Goal: Transaction & Acquisition: Purchase product/service

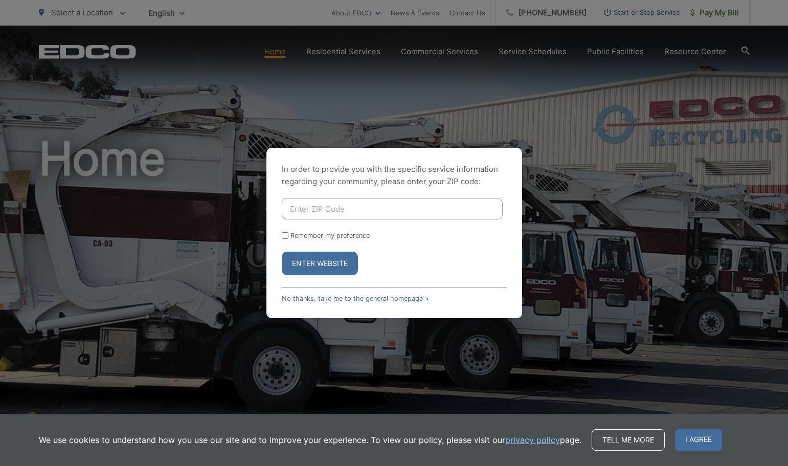
click at [328, 205] on input "Enter ZIP Code" at bounding box center [392, 208] width 221 height 21
type input "91977"
click at [323, 262] on button "Enter Website" at bounding box center [320, 264] width 76 height 24
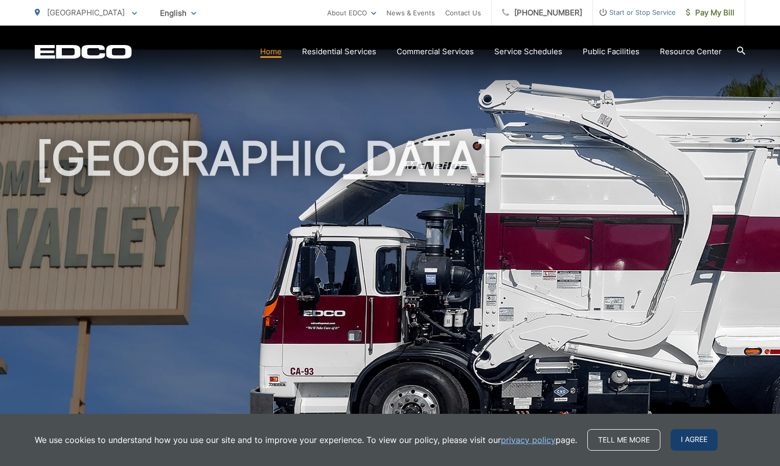
click at [684, 444] on span "I agree" at bounding box center [694, 439] width 47 height 21
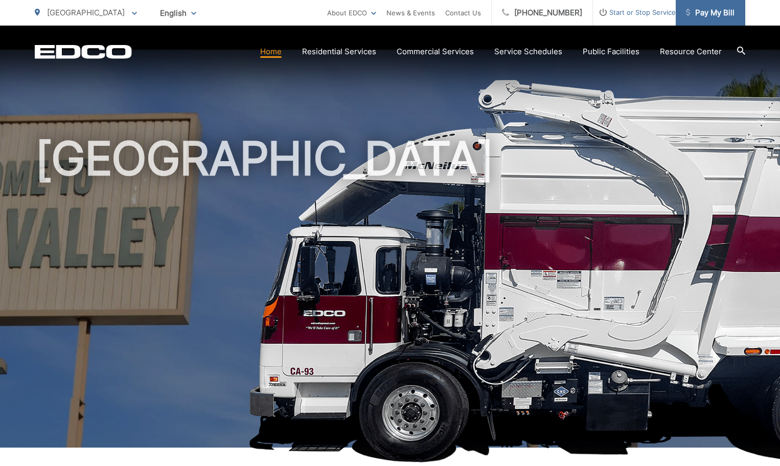
click at [719, 8] on span "Pay My Bill" at bounding box center [710, 13] width 49 height 12
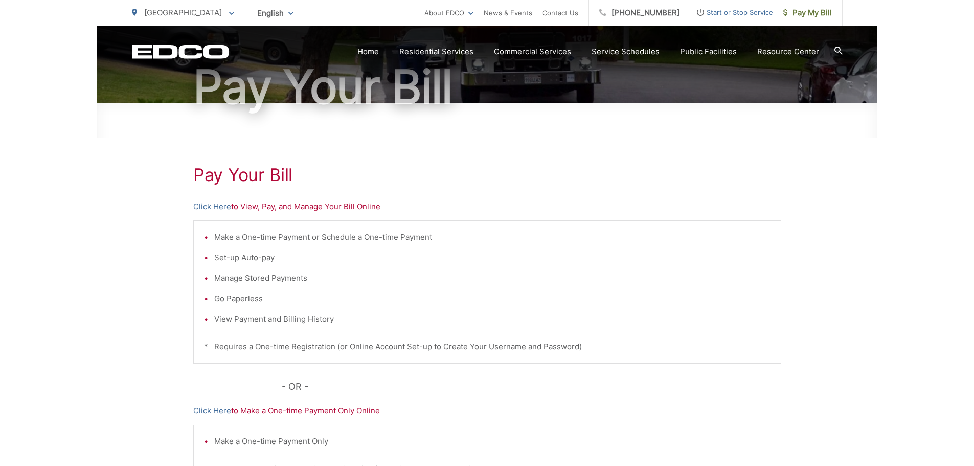
scroll to position [102, 0]
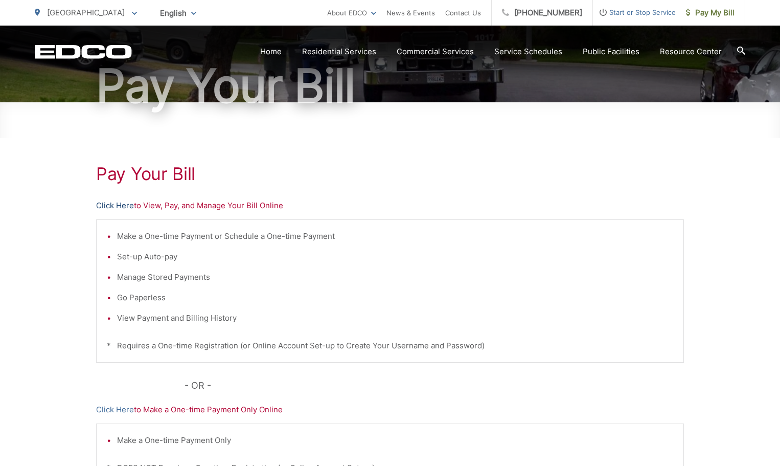
click at [106, 207] on link "Click Here" at bounding box center [115, 205] width 38 height 12
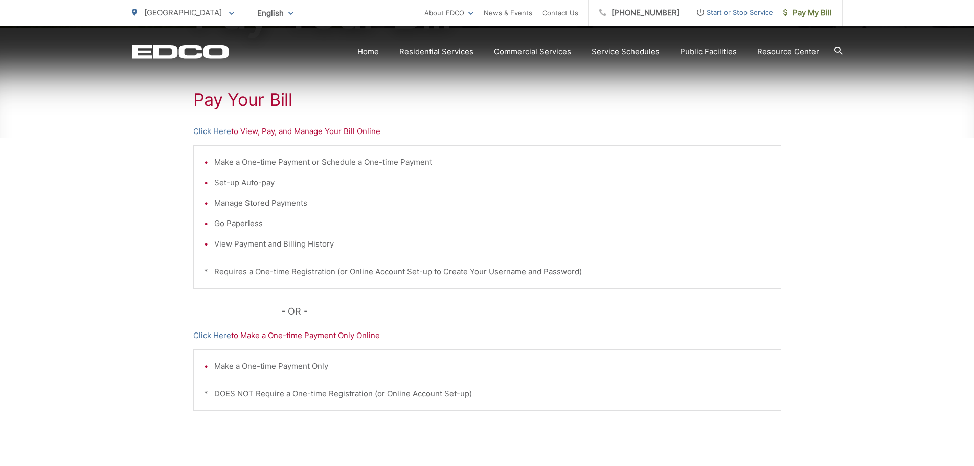
scroll to position [205, 0]
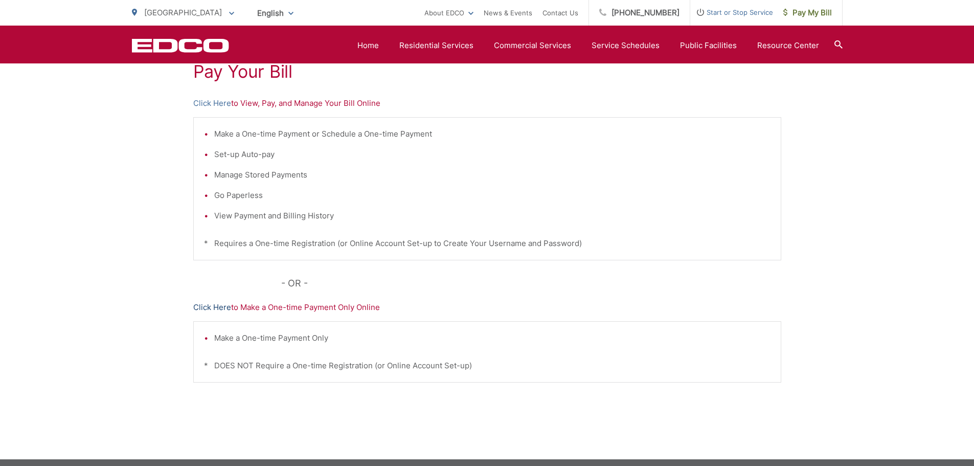
click at [212, 309] on link "Click Here" at bounding box center [212, 307] width 38 height 12
